Goal: Task Accomplishment & Management: Manage account settings

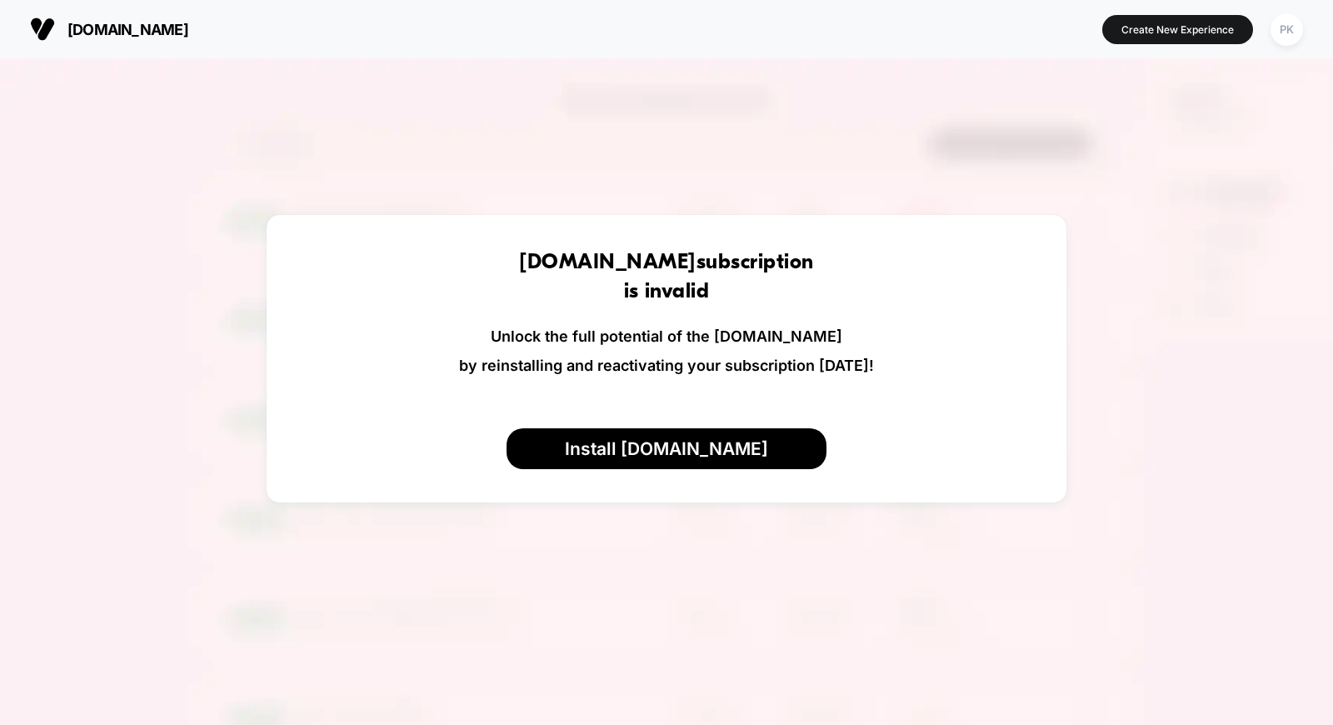
click at [607, 555] on img at bounding box center [666, 420] width 1333 height 725
click at [1293, 30] on div "PK" at bounding box center [1287, 29] width 32 height 32
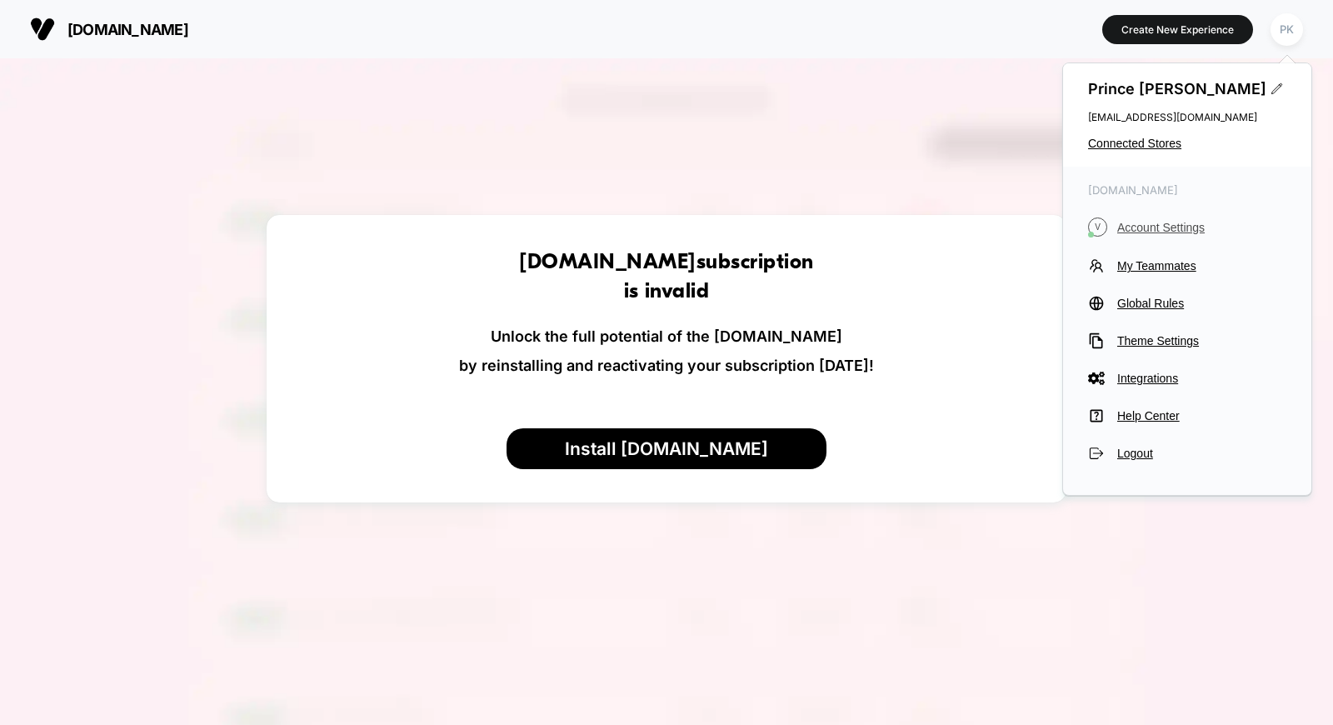
click at [1164, 226] on span "Account Settings" at bounding box center [1201, 227] width 169 height 13
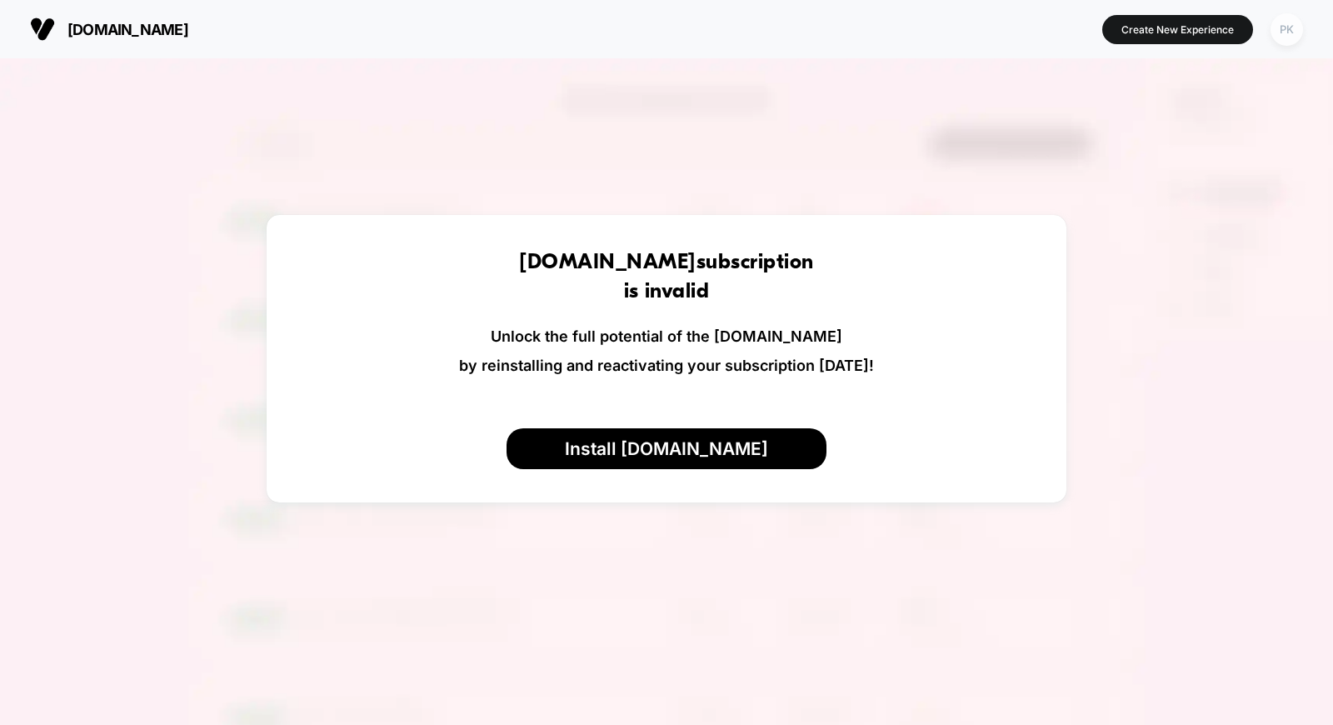
click at [1288, 32] on div "PK" at bounding box center [1287, 29] width 32 height 32
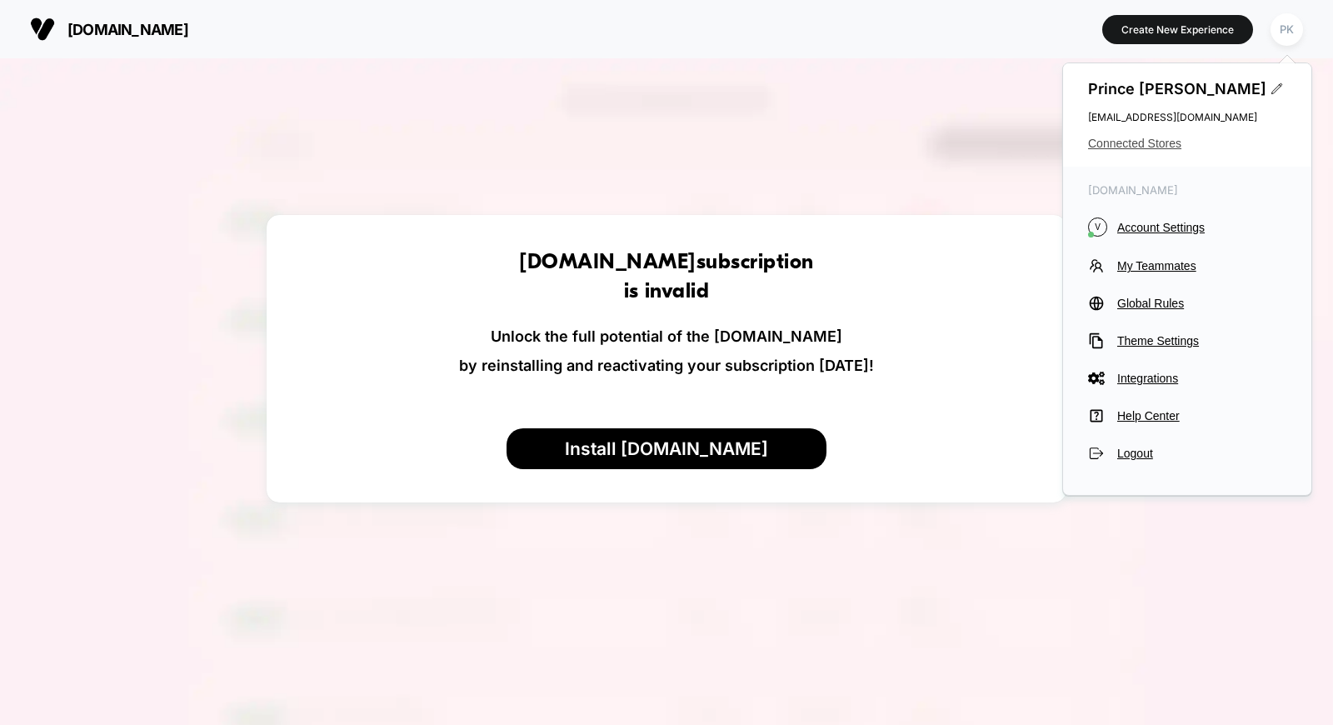
click at [1125, 143] on span "Connected Stores" at bounding box center [1187, 143] width 198 height 13
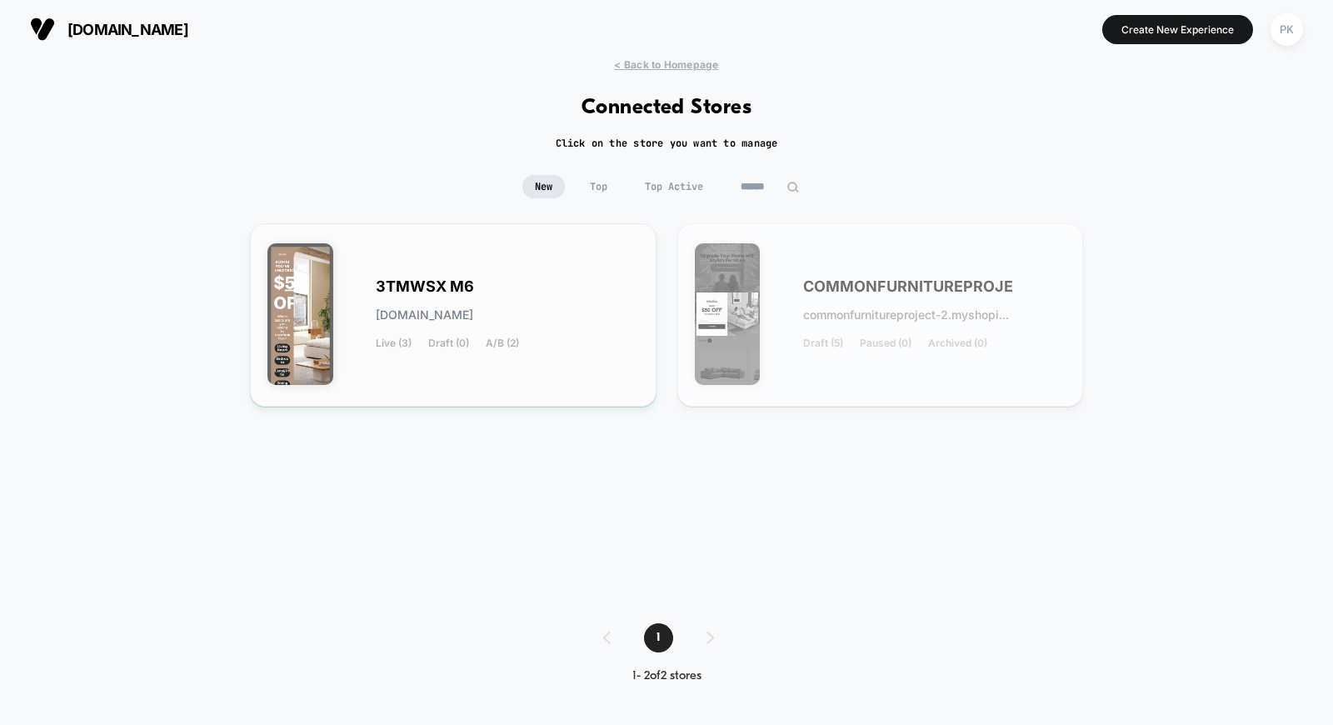
click at [422, 286] on span "3TMWSX M6" at bounding box center [425, 287] width 98 height 12
